Goal: Task Accomplishment & Management: Manage account settings

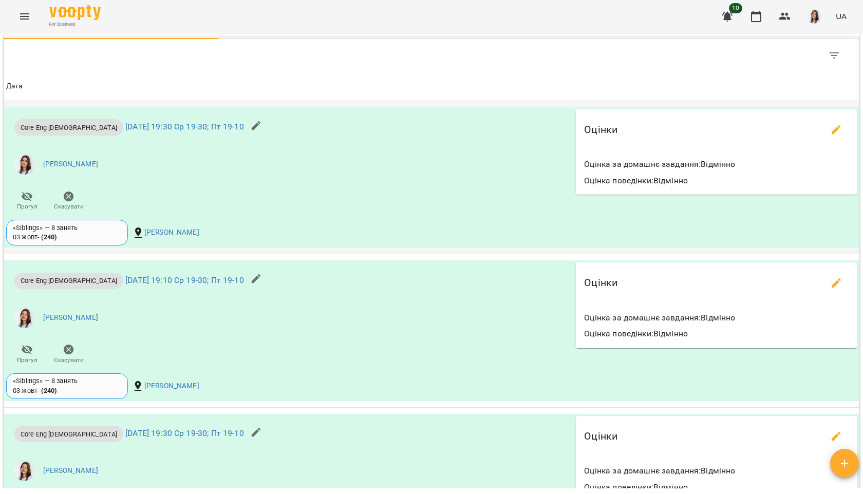
scroll to position [843, 0]
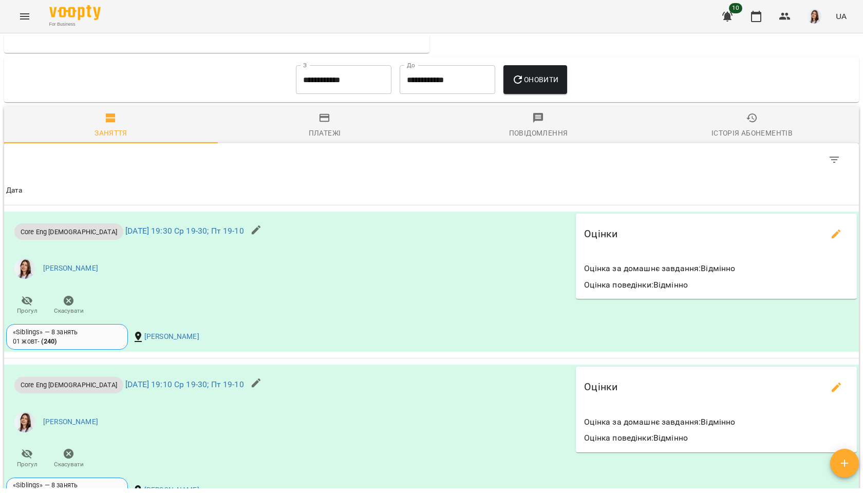
scroll to position [435, 0]
